Goal: Task Accomplishment & Management: Use online tool/utility

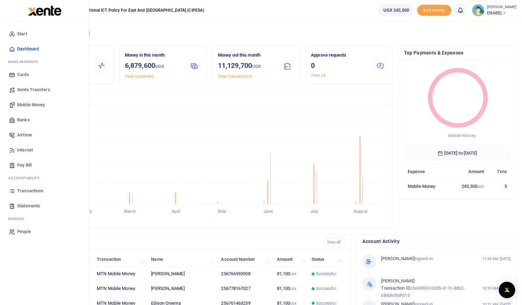
click at [23, 205] on span "Statements" at bounding box center [28, 206] width 23 height 7
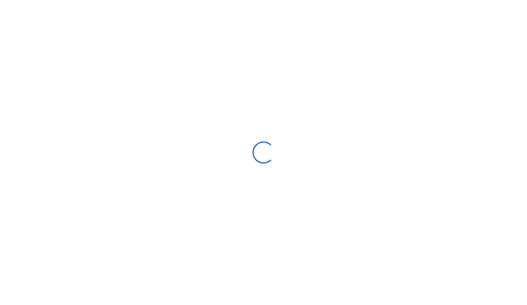
select select "ALL"
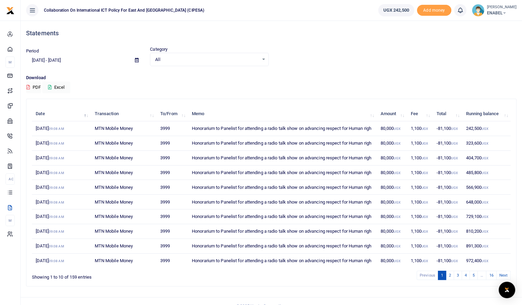
click at [136, 63] on span at bounding box center [136, 61] width 15 height 12
click at [136, 62] on icon at bounding box center [137, 60] width 4 height 4
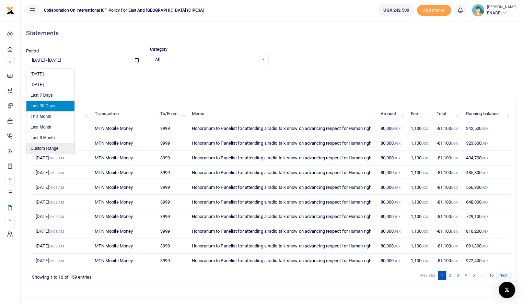
click at [55, 147] on li "Custom Range" at bounding box center [50, 148] width 48 height 11
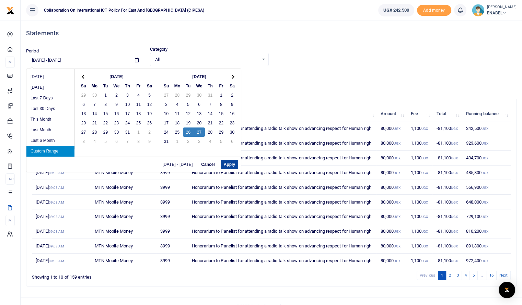
click at [225, 165] on button "Apply" at bounding box center [229, 165] width 17 height 10
type input "[DATE] - [DATE]"
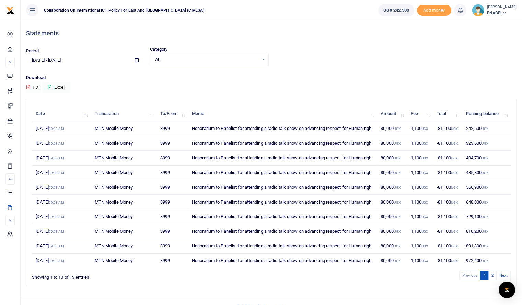
click at [35, 91] on button "PDF" at bounding box center [33, 88] width 15 height 12
